Goal: Information Seeking & Learning: Learn about a topic

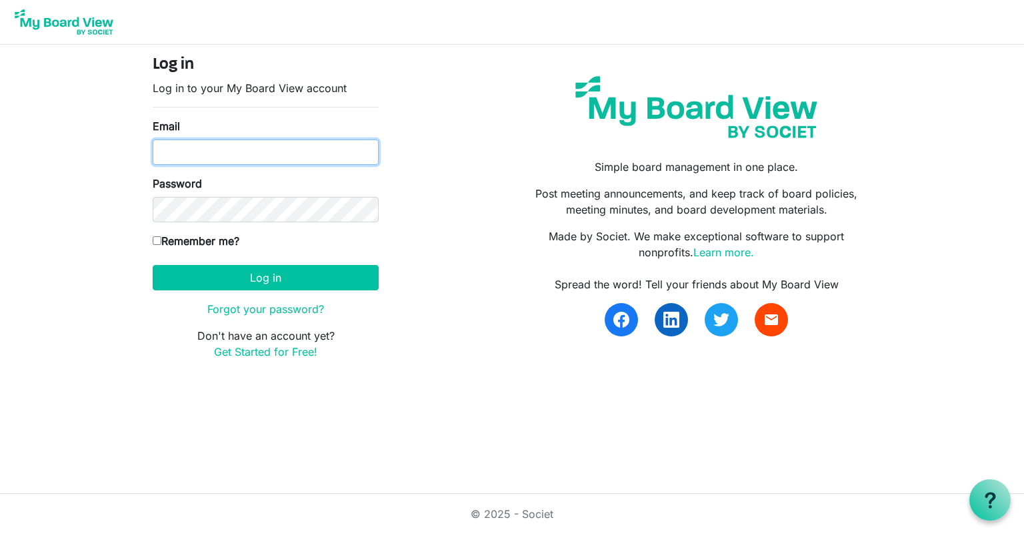
type input "[PERSON_NAME][EMAIL_ADDRESS][DOMAIN_NAME]"
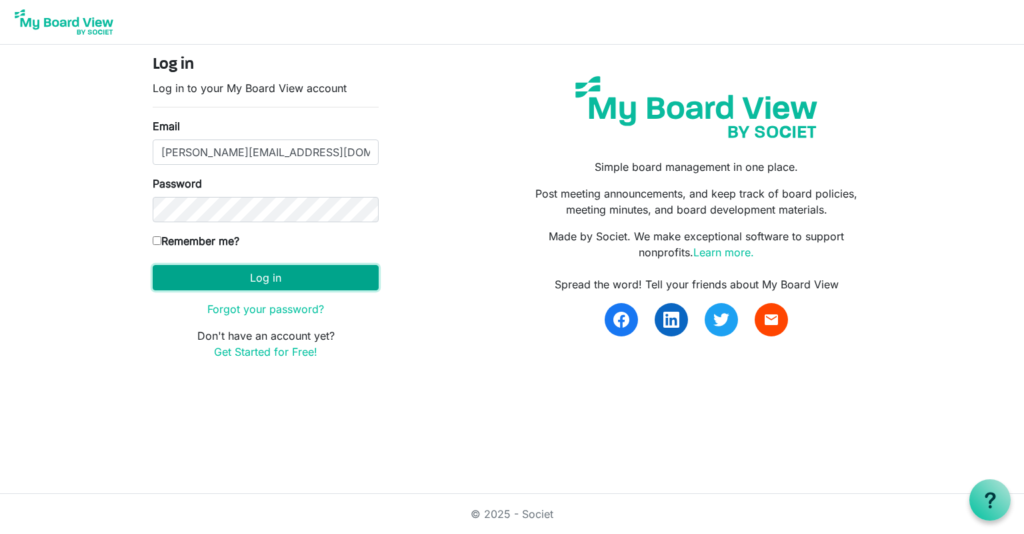
click at [349, 269] on button "Log in" at bounding box center [266, 277] width 226 height 25
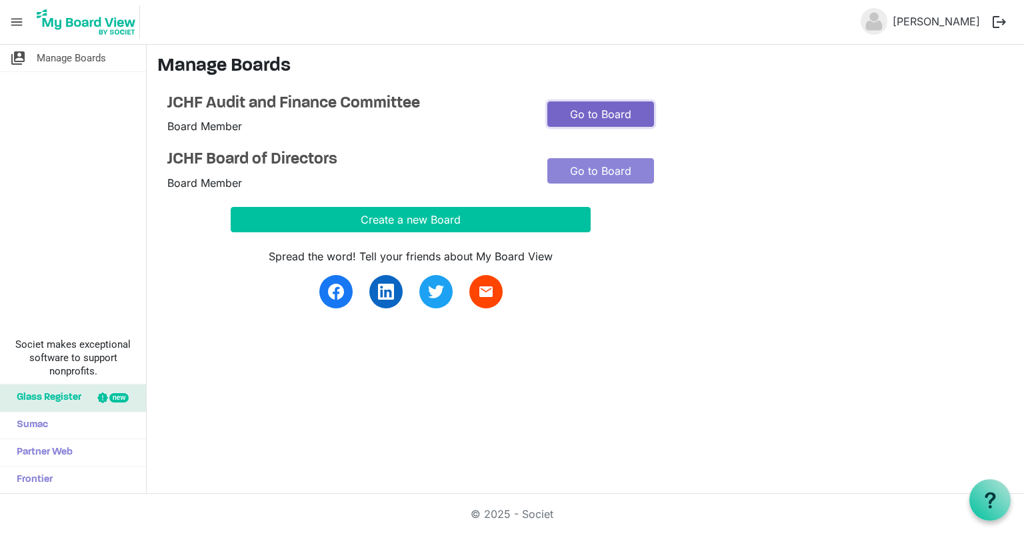
click at [576, 116] on link "Go to Board" at bounding box center [601, 113] width 107 height 25
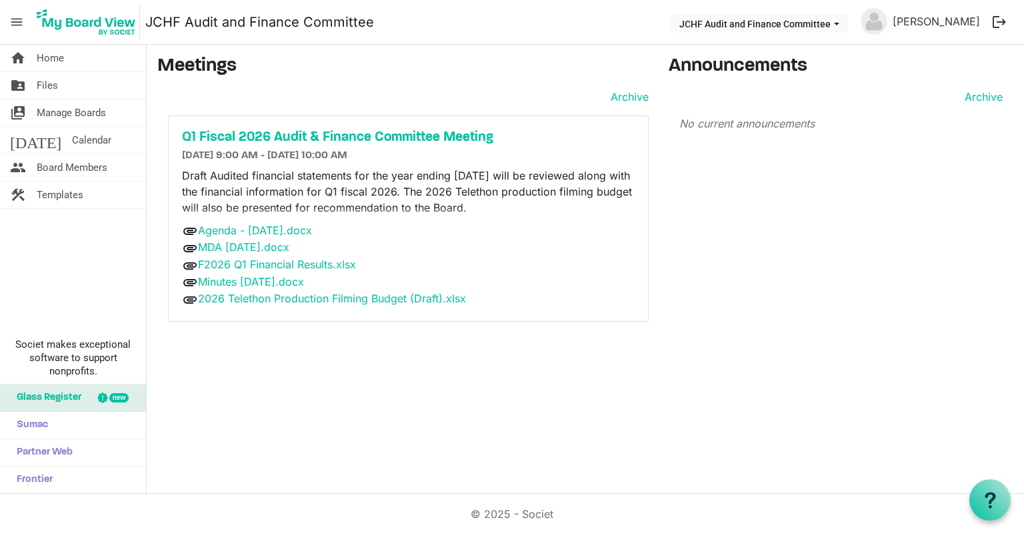
drag, startPoint x: 207, startPoint y: 157, endPoint x: 356, endPoint y: 158, distance: 149.4
click at [356, 158] on h6 "[DATE] 9:00 AM - [DATE] 10:00 AM" at bounding box center [408, 155] width 453 height 13
drag, startPoint x: 384, startPoint y: 156, endPoint x: 244, endPoint y: 156, distance: 140.1
click at [244, 156] on h6 "[DATE] 9:00 AM - [DATE] 10:00 AM" at bounding box center [408, 155] width 453 height 13
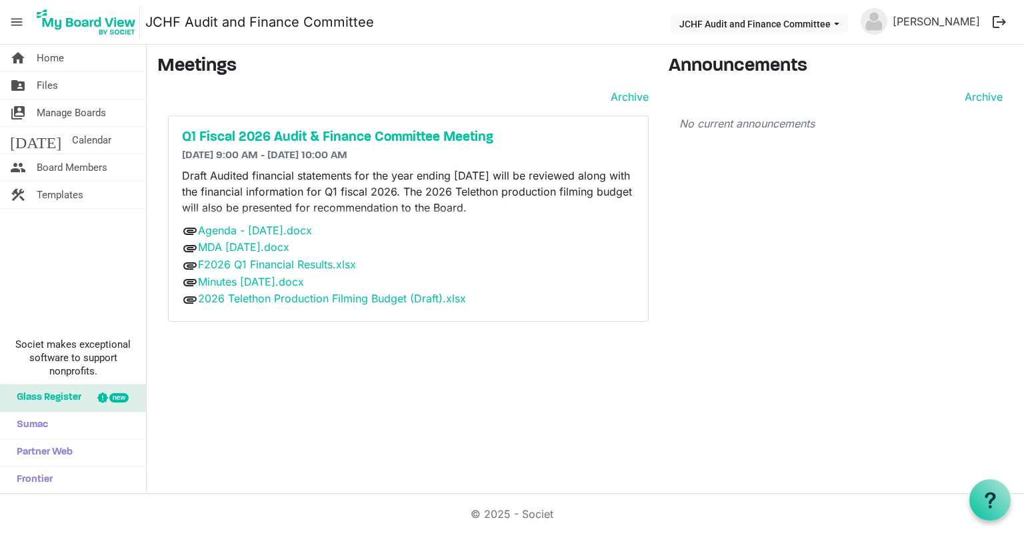
click at [244, 156] on h6 "[DATE] 9:00 AM - [DATE] 10:00 AM" at bounding box center [408, 155] width 453 height 13
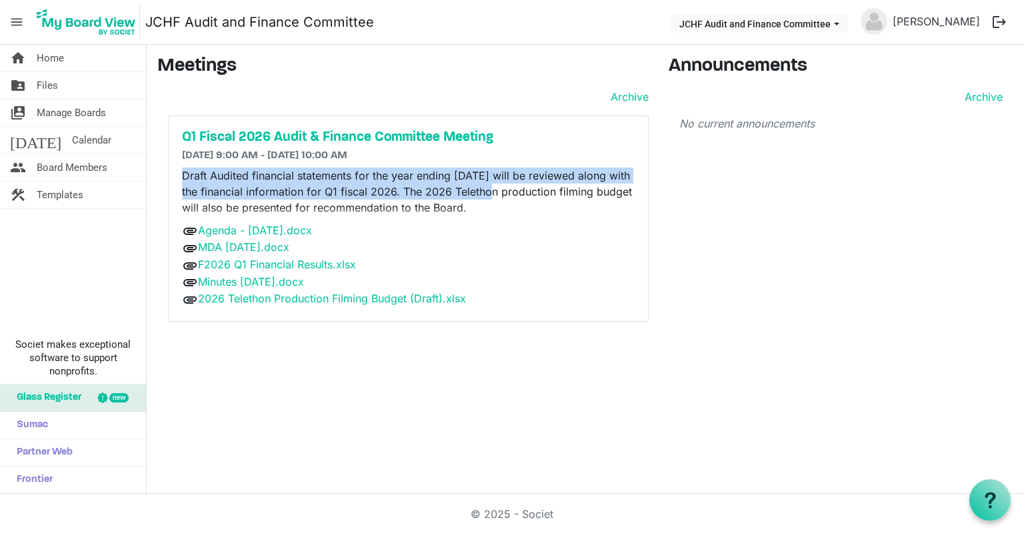
drag, startPoint x: 185, startPoint y: 172, endPoint x: 506, endPoint y: 184, distance: 321.0
click at [506, 184] on p "Draft Audited financial statements for the year ending [DATE] will be reviewed …" at bounding box center [408, 191] width 453 height 48
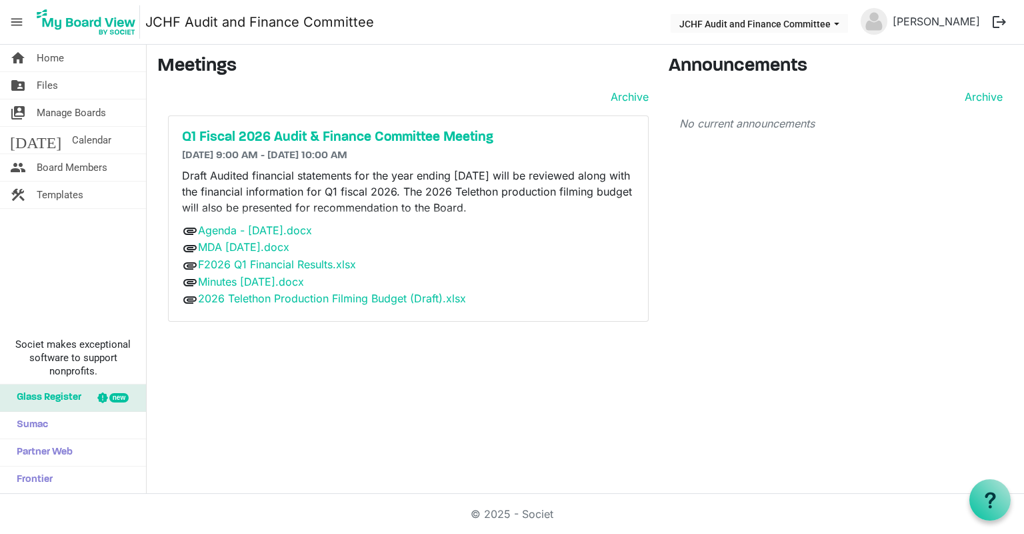
click at [506, 184] on p "Draft Audited financial statements for the year ending [DATE] will be reviewed …" at bounding box center [408, 191] width 453 height 48
drag, startPoint x: 542, startPoint y: 208, endPoint x: 355, endPoint y: 171, distance: 189.8
click at [355, 171] on p "Draft Audited financial statements for the year ending [DATE] will be reviewed …" at bounding box center [408, 191] width 453 height 48
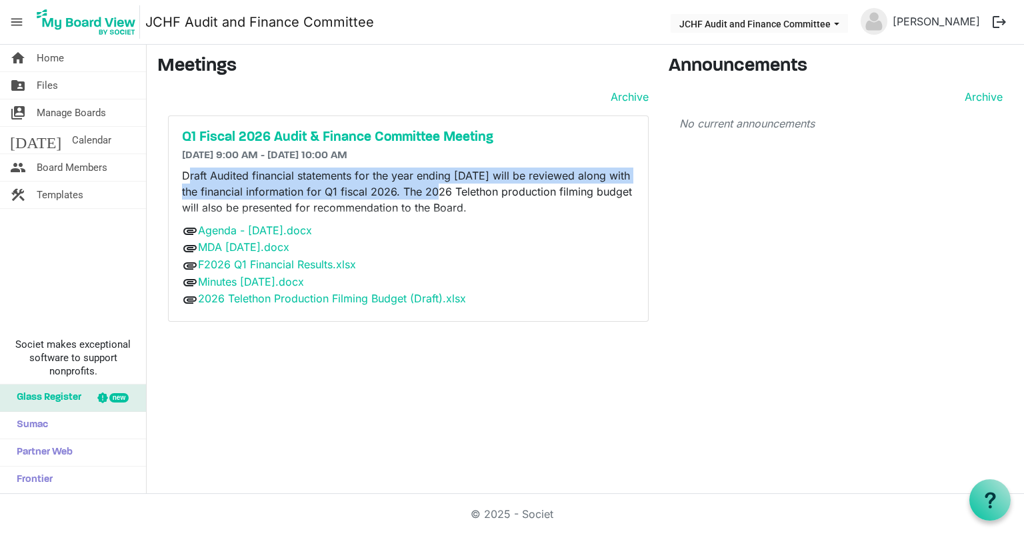
drag, startPoint x: 186, startPoint y: 174, endPoint x: 450, endPoint y: 199, distance: 264.6
click at [450, 199] on p "Draft Audited financial statements for the year ending [DATE] will be reviewed …" at bounding box center [408, 191] width 453 height 48
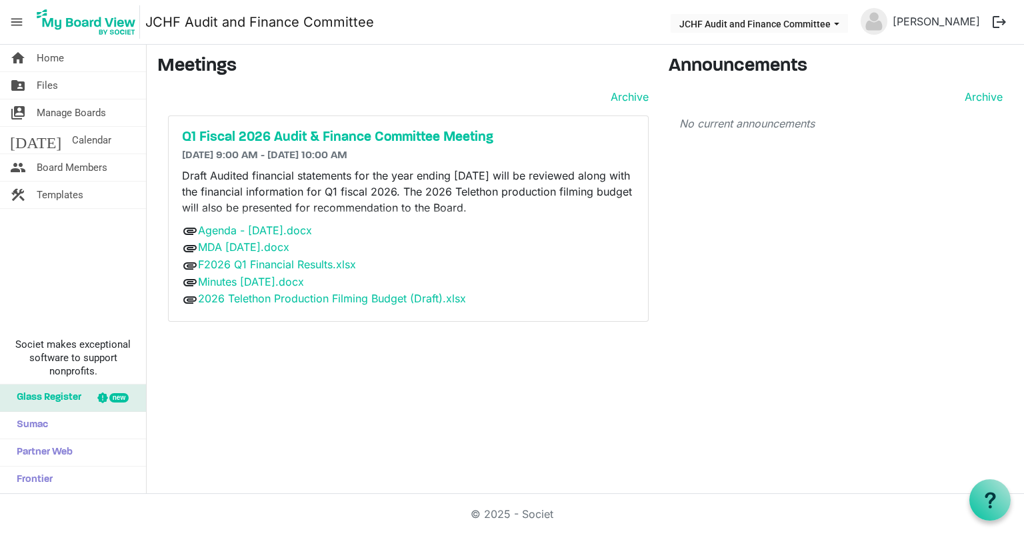
click at [450, 199] on p "Draft Audited financial statements for the year ending [DATE] will be reviewed …" at bounding box center [408, 191] width 453 height 48
drag, startPoint x: 183, startPoint y: 153, endPoint x: 384, endPoint y: 156, distance: 200.8
click at [384, 156] on h6 "[DATE] 9:00 AM - [DATE] 10:00 AM" at bounding box center [408, 155] width 453 height 13
drag, startPoint x: 387, startPoint y: 155, endPoint x: 179, endPoint y: 155, distance: 208.8
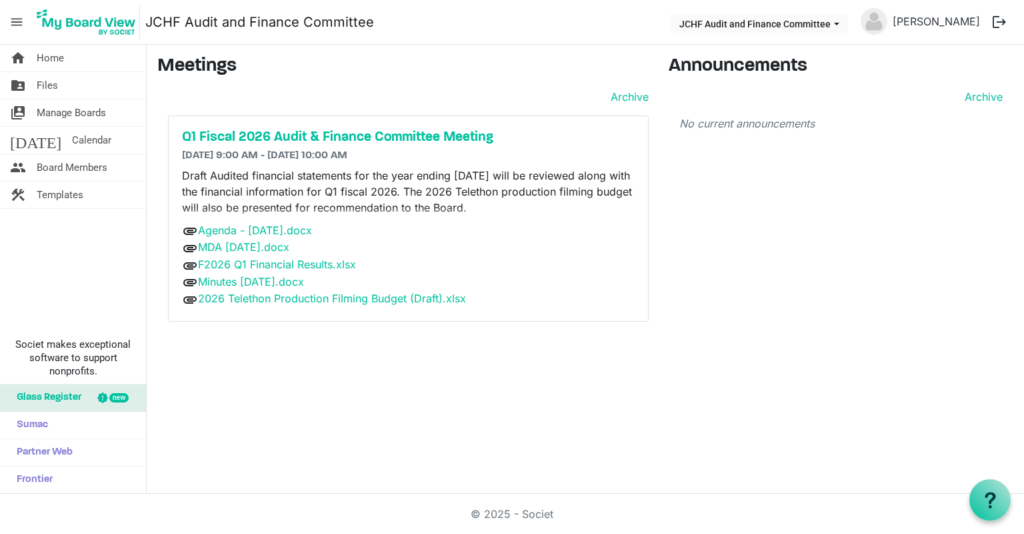
click at [179, 155] on div "Q1 Fiscal 2026 Audit & Finance Committee Meeting [DATE] 9:00 AM - [DATE] 10:00 …" at bounding box center [409, 218] width 480 height 205
